Goal: Task Accomplishment & Management: Use online tool/utility

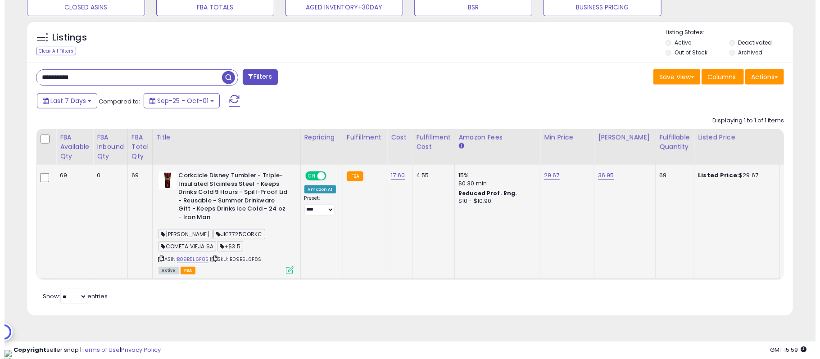
scroll to position [31, 0]
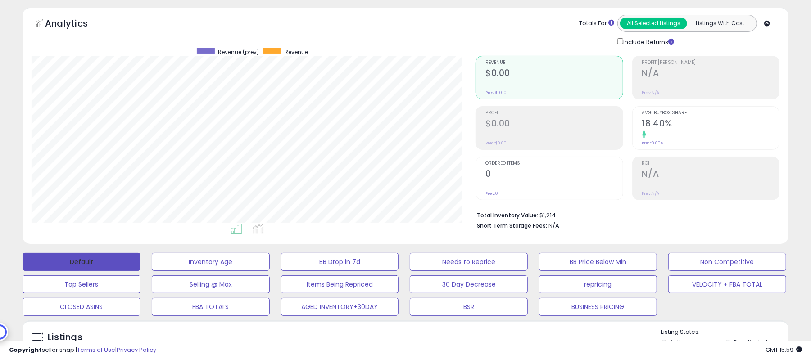
click at [94, 266] on button "Default" at bounding box center [82, 262] width 118 height 18
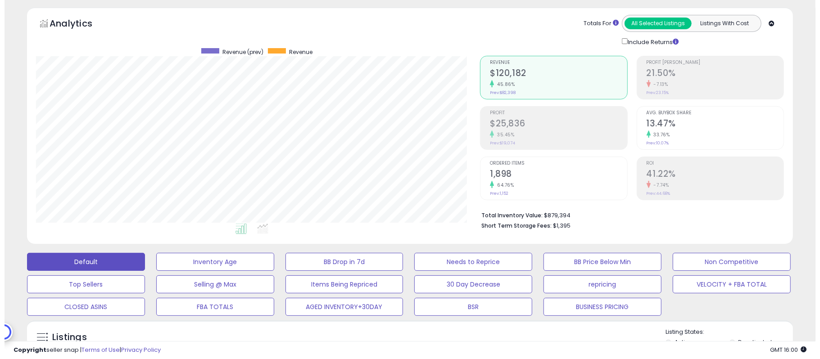
scroll to position [150, 0]
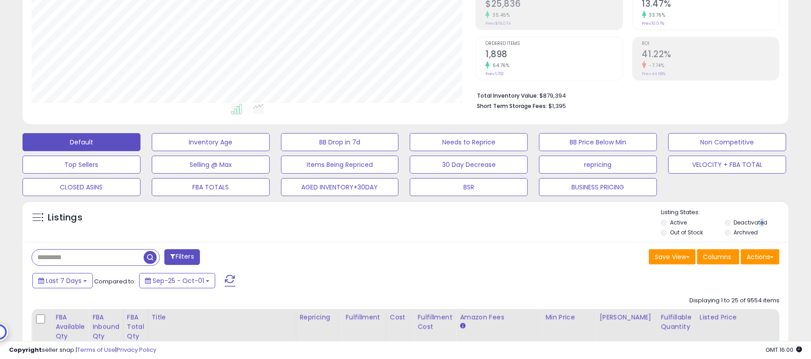
click at [761, 223] on label "Deactivated" at bounding box center [751, 223] width 34 height 8
click at [751, 222] on label "Deactivated" at bounding box center [751, 223] width 34 height 8
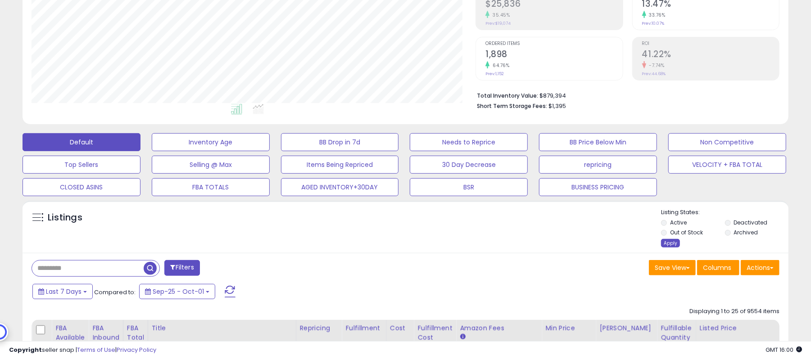
click at [671, 241] on div "Apply" at bounding box center [670, 243] width 19 height 9
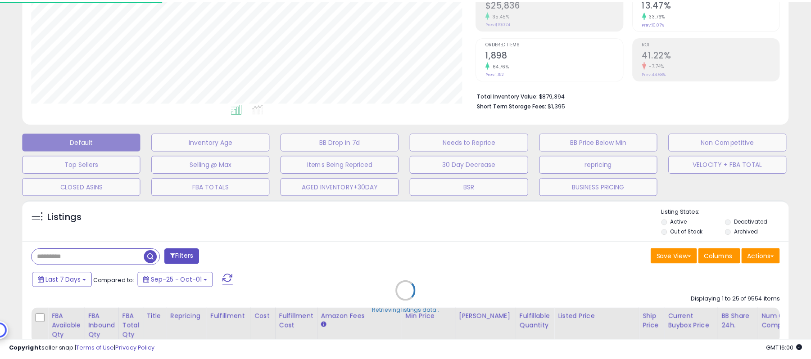
scroll to position [184, 449]
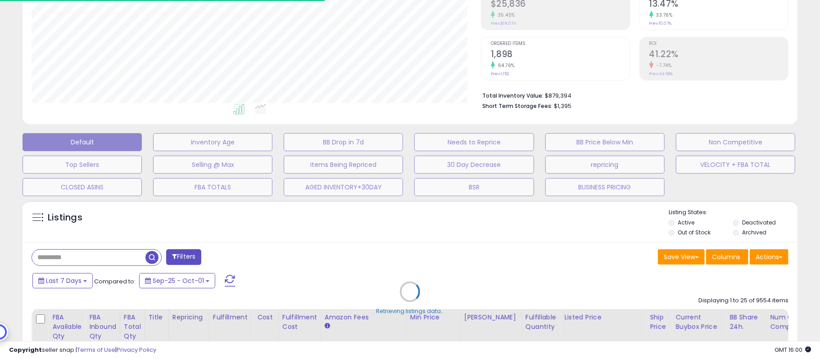
click at [409, 230] on div "Retrieving listings data.." at bounding box center [410, 298] width 788 height 205
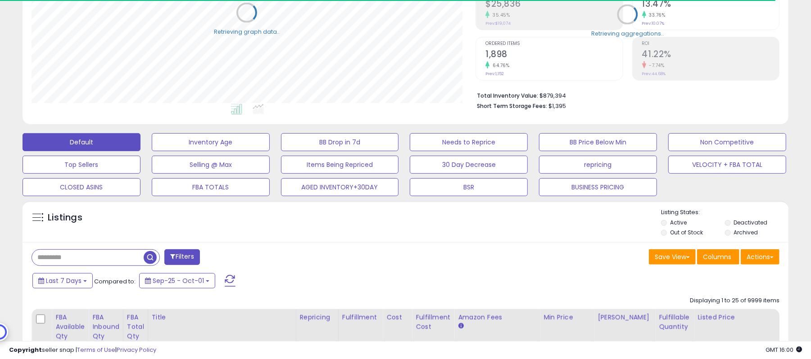
scroll to position [449855, 449596]
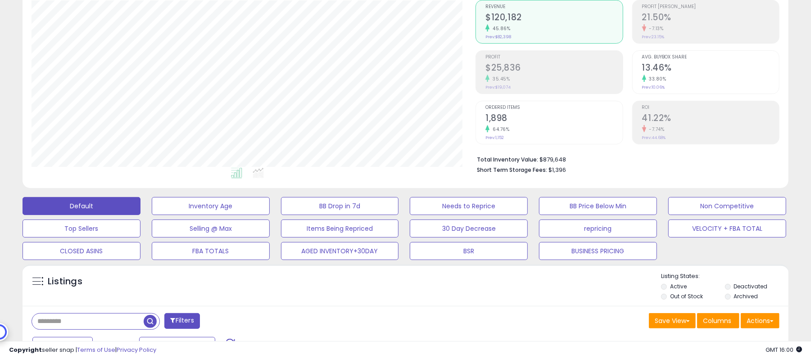
scroll to position [120, 0]
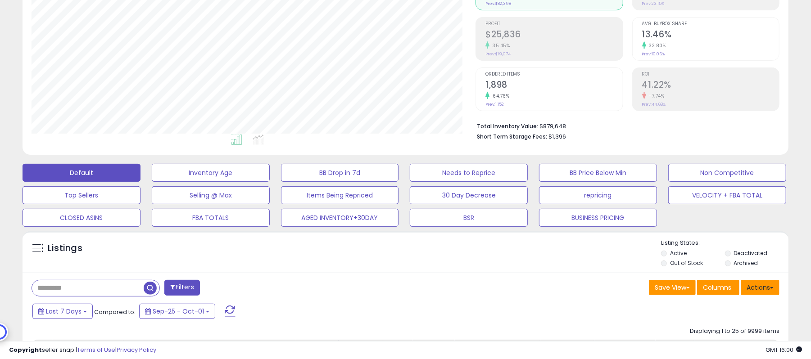
click at [776, 292] on button "Actions" at bounding box center [759, 287] width 39 height 15
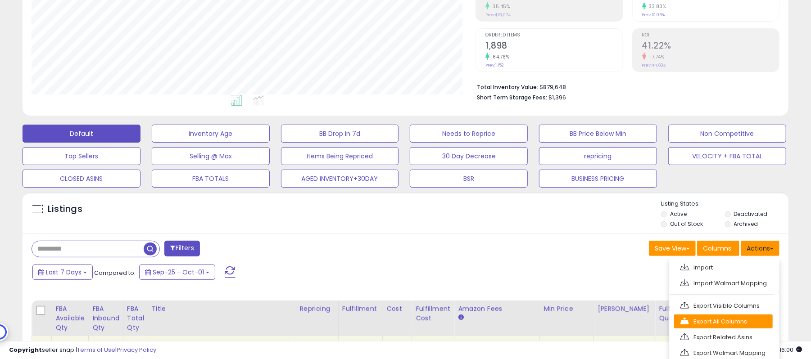
scroll to position [180, 0]
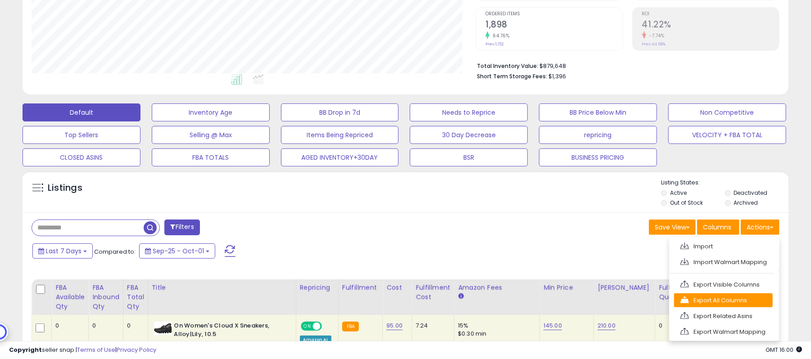
click at [742, 299] on link "Export All Columns" at bounding box center [723, 300] width 99 height 14
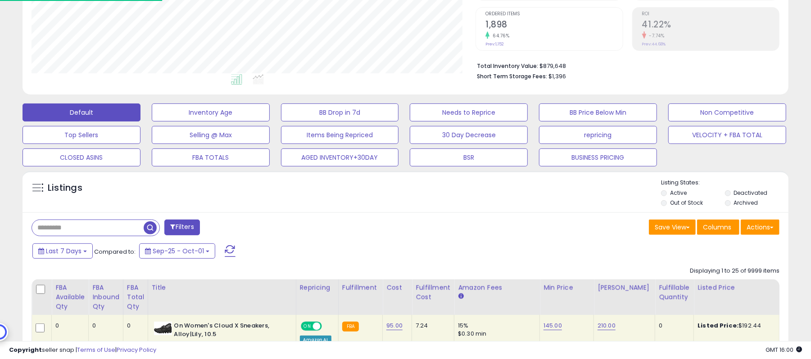
click at [488, 227] on div "Save View Save As New View Update Current View Columns Actions Import Import Wa…" at bounding box center [595, 229] width 381 height 18
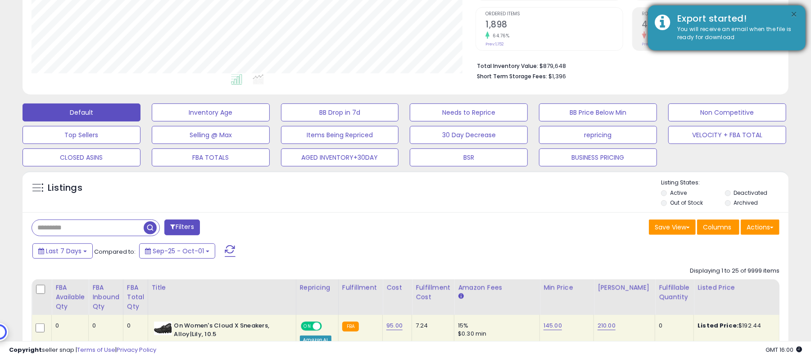
click at [793, 11] on button "×" at bounding box center [793, 14] width 7 height 11
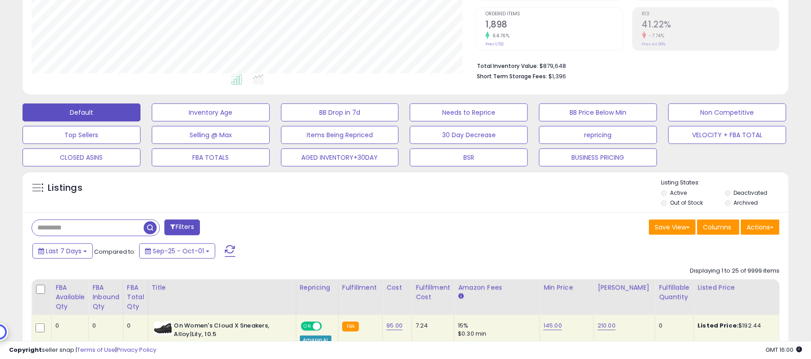
click at [467, 227] on div "Save View Save As New View Update Current View Columns Actions Import Import Wa…" at bounding box center [595, 229] width 381 height 18
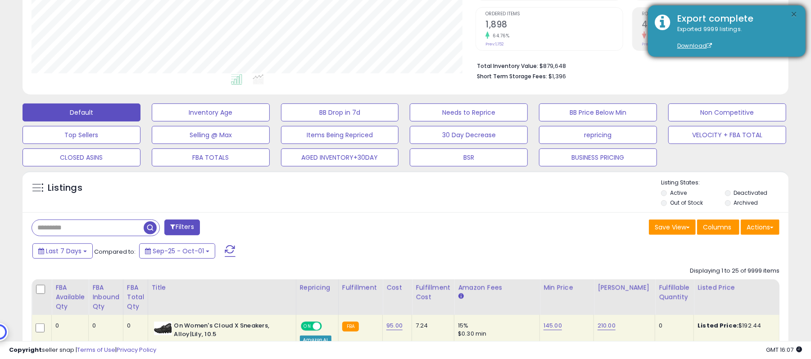
click at [794, 14] on button "×" at bounding box center [793, 14] width 7 height 11
